Goal: Information Seeking & Learning: Learn about a topic

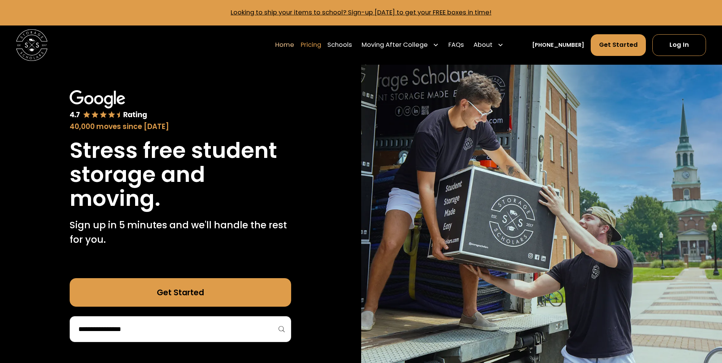
click at [321, 46] on link "Pricing" at bounding box center [311, 45] width 21 height 22
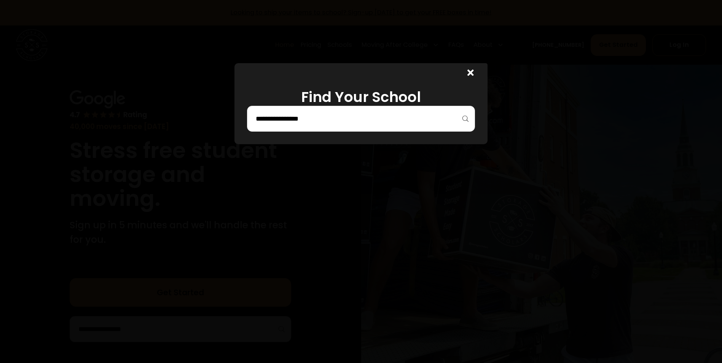
click at [473, 75] on icon at bounding box center [470, 72] width 6 height 9
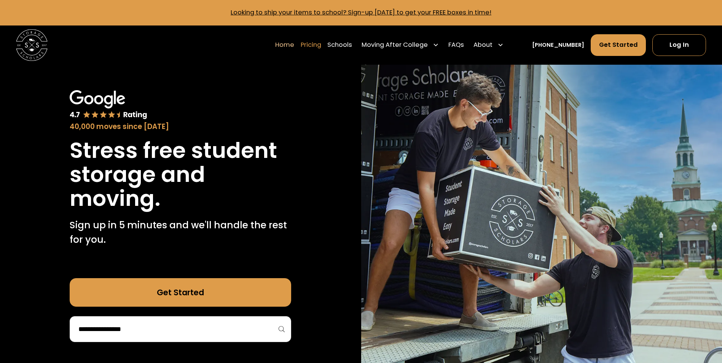
click at [321, 45] on link "Pricing" at bounding box center [311, 45] width 21 height 22
click at [321, 46] on link "Pricing" at bounding box center [311, 45] width 21 height 22
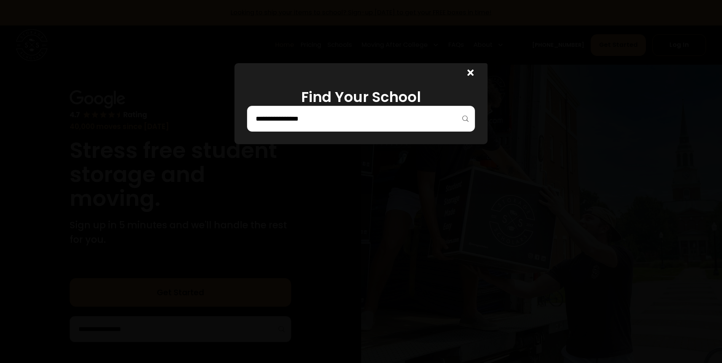
click at [327, 121] on input "search" at bounding box center [361, 118] width 212 height 13
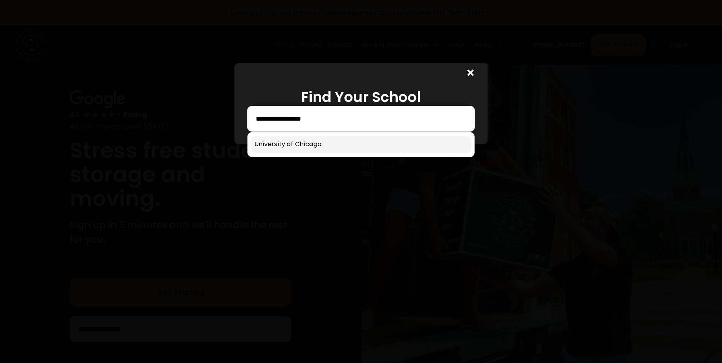
type input "**********"
click at [310, 142] on link at bounding box center [361, 144] width 220 height 17
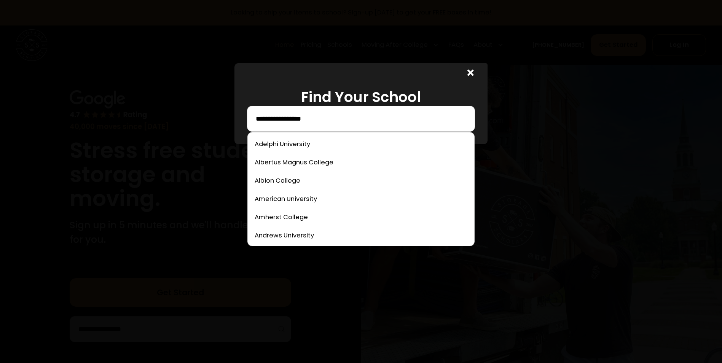
click at [370, 114] on input "**********" at bounding box center [361, 118] width 212 height 13
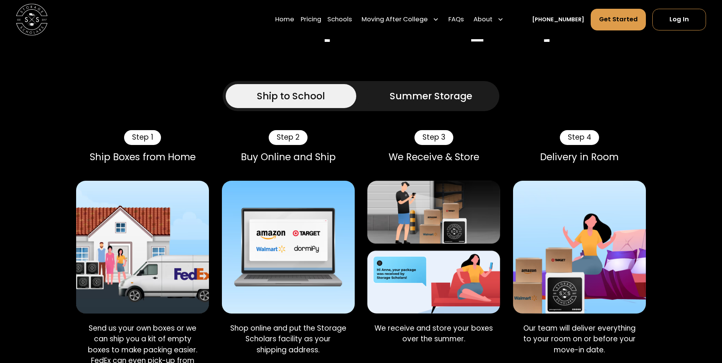
scroll to position [494, 0]
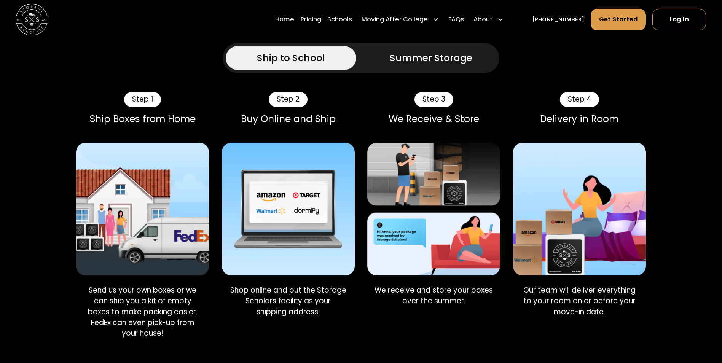
click at [137, 186] on img at bounding box center [142, 209] width 133 height 133
click at [463, 15] on link "FAQs" at bounding box center [456, 20] width 16 height 22
